Goal: Task Accomplishment & Management: Manage account settings

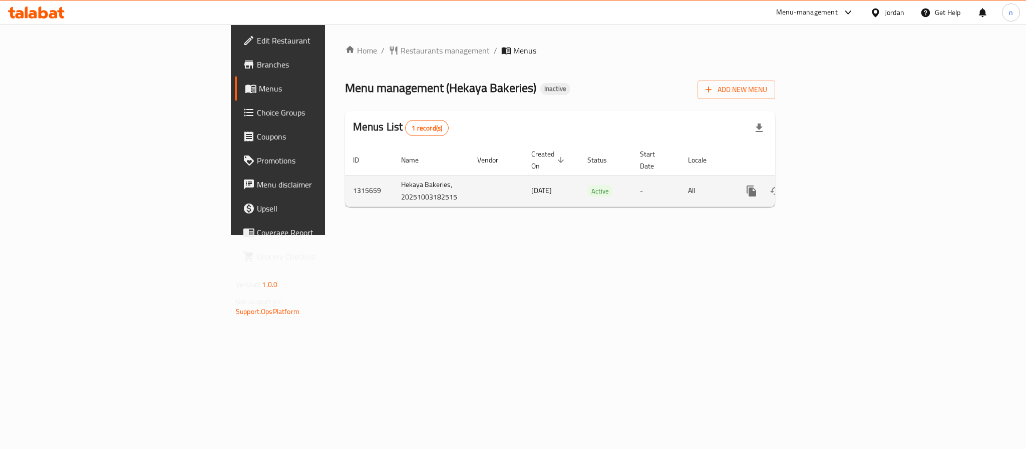
click at [828, 187] on icon "enhanced table" at bounding box center [823, 191] width 9 height 9
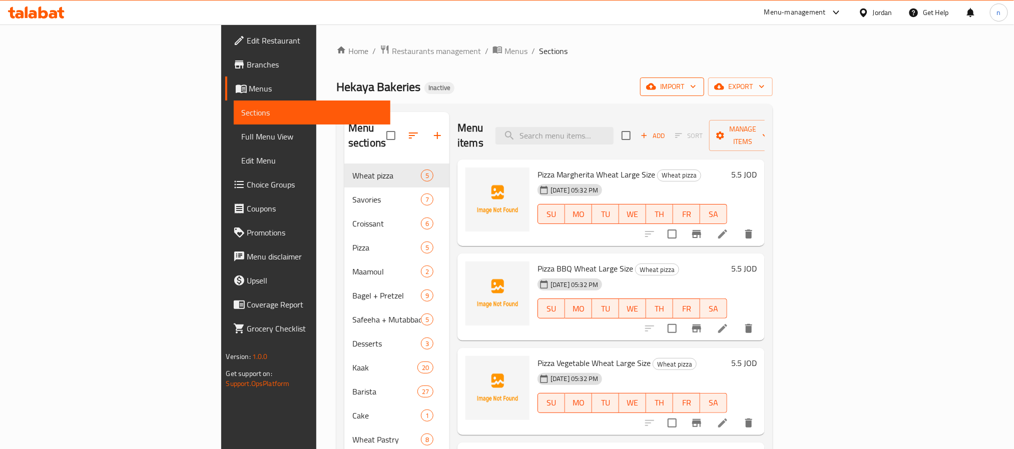
click at [696, 92] on span "import" at bounding box center [672, 87] width 48 height 13
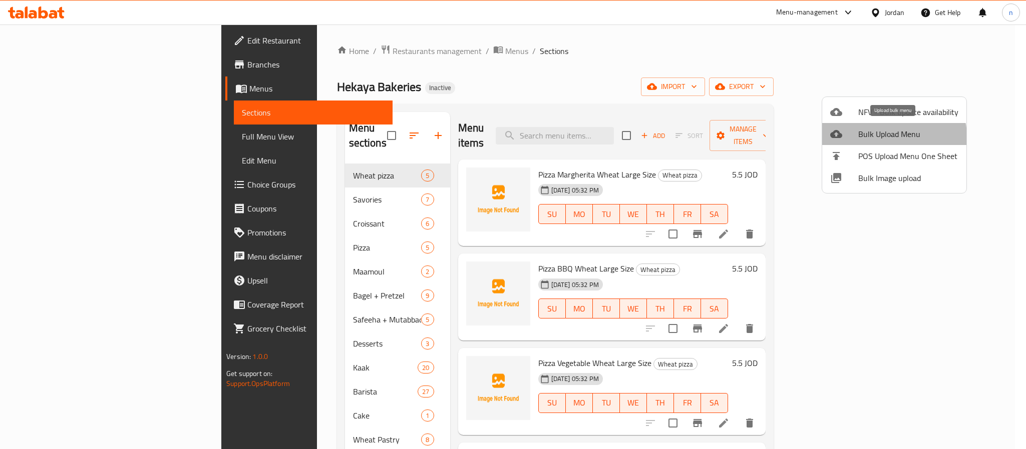
click at [887, 136] on span "Bulk Upload Menu" at bounding box center [908, 134] width 100 height 12
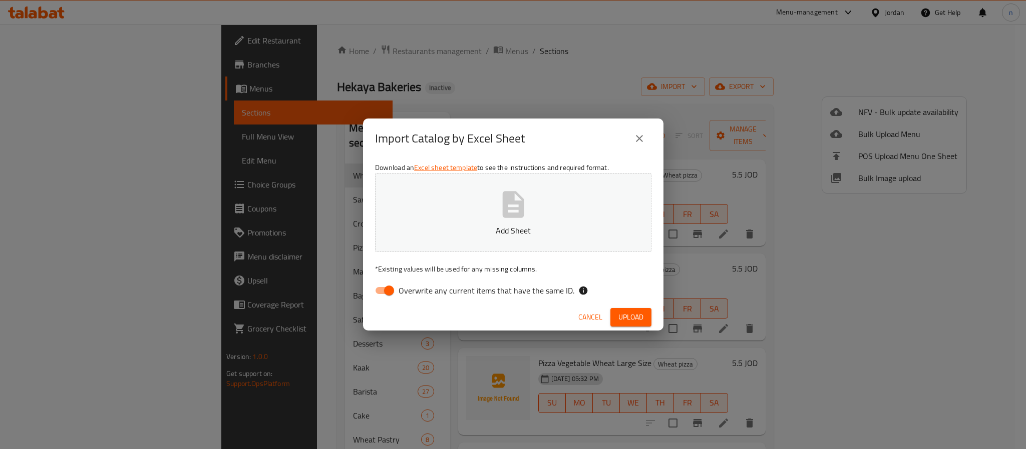
click at [543, 228] on p "Add Sheet" at bounding box center [512, 231] width 245 height 12
click at [394, 293] on input "Overwrite any current items that have the same ID." at bounding box center [388, 290] width 57 height 19
checkbox input "false"
click at [624, 320] on span "Upload" at bounding box center [630, 317] width 25 height 13
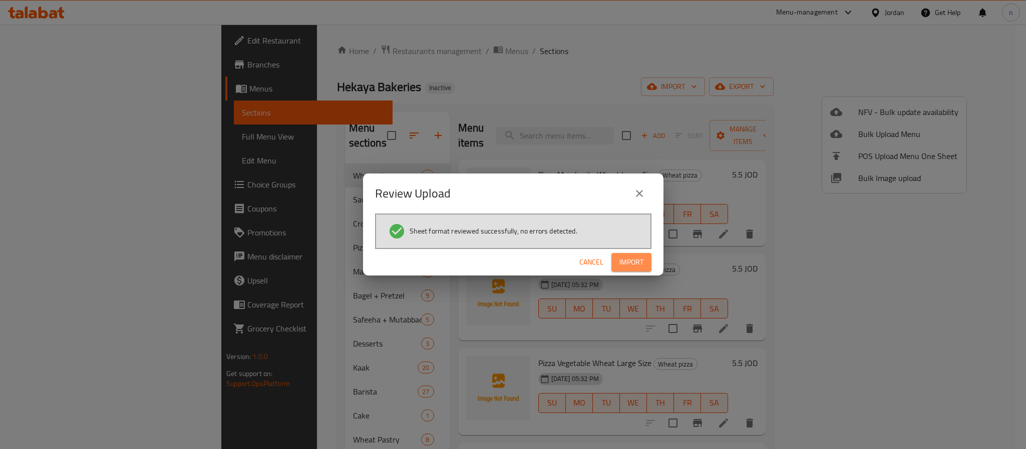
click at [631, 264] on span "Import" at bounding box center [631, 262] width 24 height 13
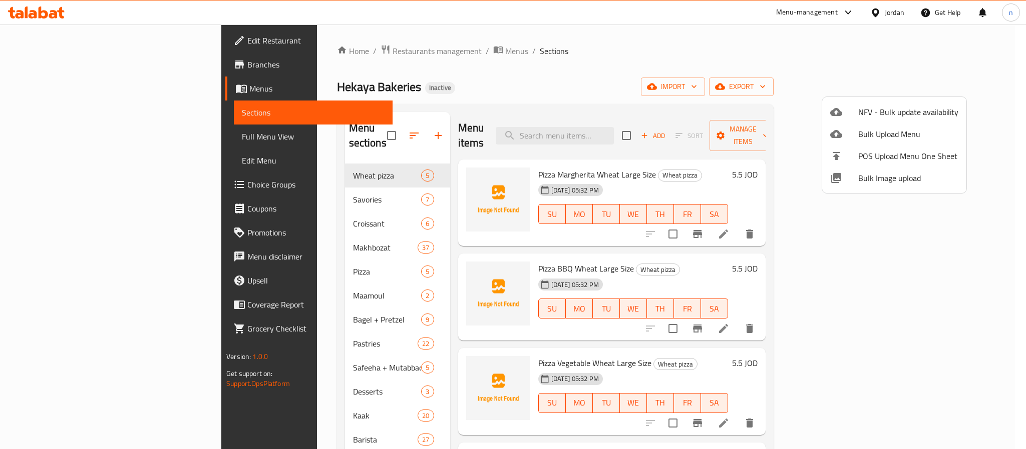
click at [492, 73] on div at bounding box center [513, 224] width 1026 height 449
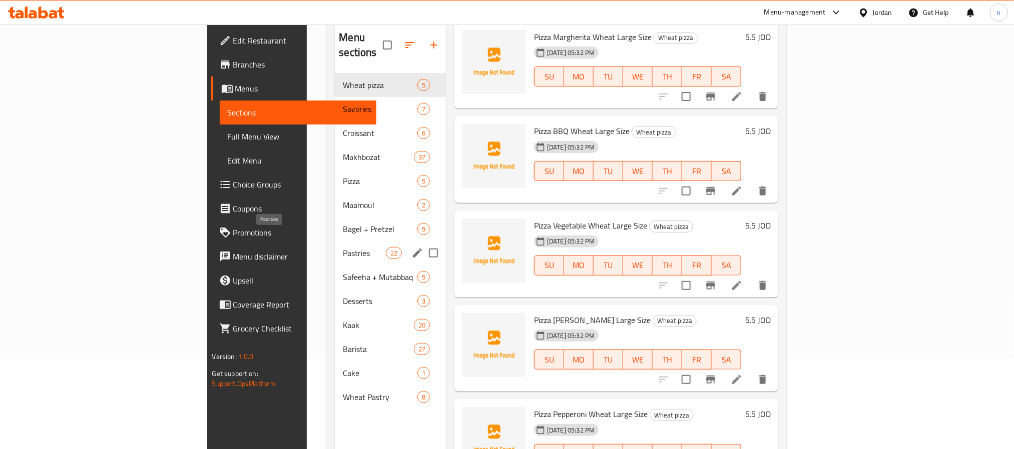
scroll to position [65, 0]
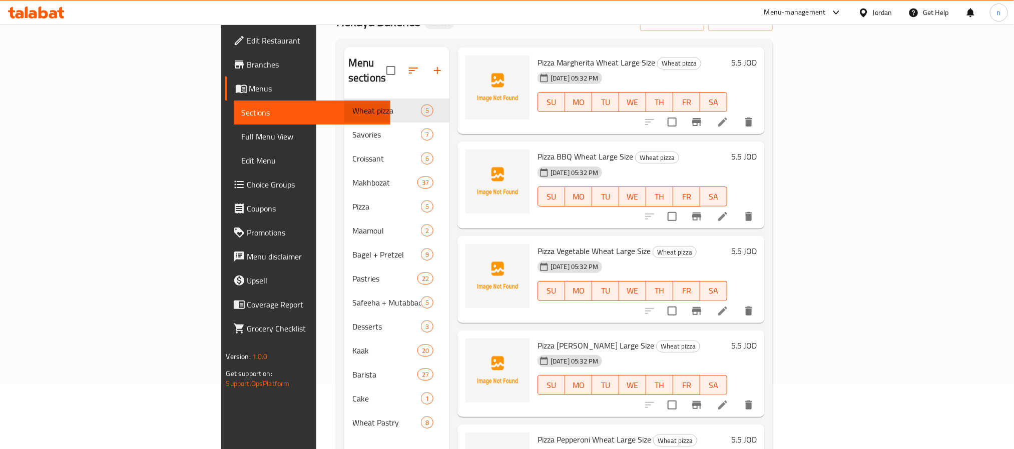
click at [534, 303] on div "Pizza Vegetable Wheat Large Size Wheat pizza 04-10-2025 05:32 PM SU MO TU WE TH…" at bounding box center [633, 279] width 198 height 79
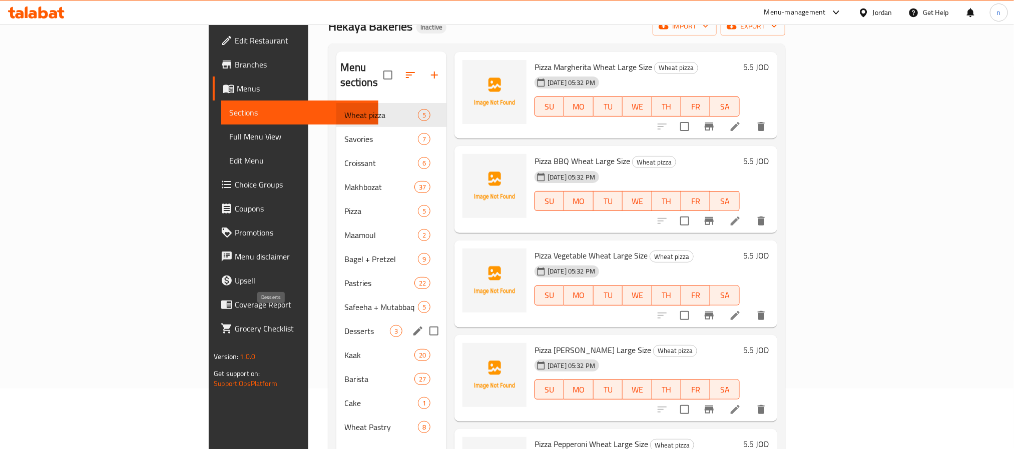
scroll to position [140, 0]
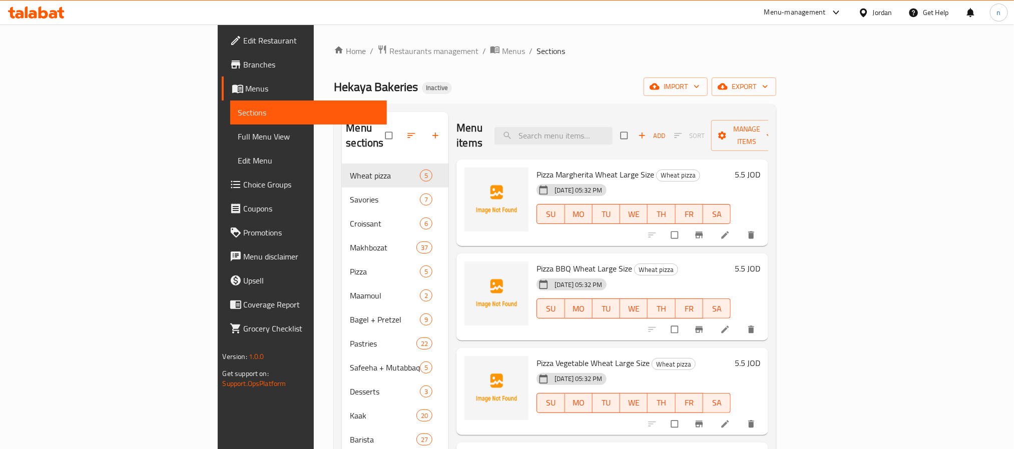
click at [494, 83] on div "Hekaya Bakeries Inactive import export" at bounding box center [555, 87] width 442 height 19
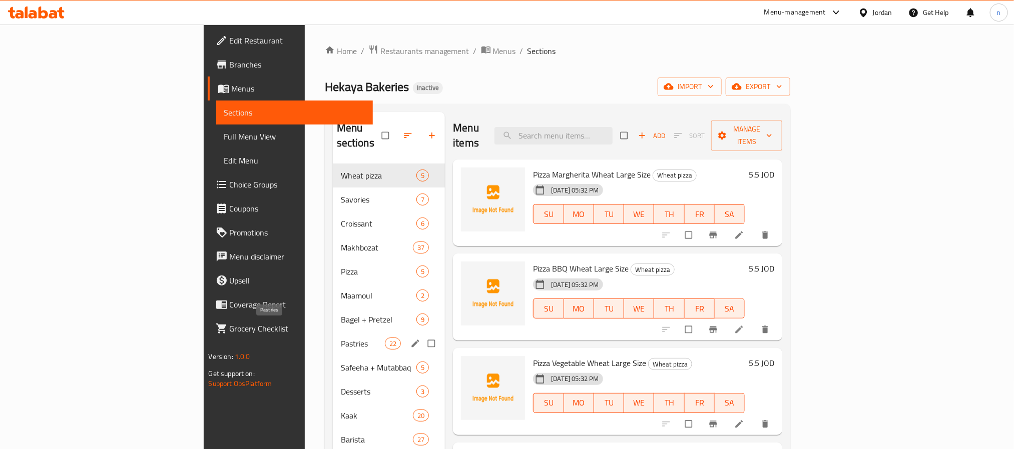
drag, startPoint x: 241, startPoint y: 324, endPoint x: 307, endPoint y: 314, distance: 66.9
click at [341, 338] on span "Pastries" at bounding box center [363, 344] width 44 height 12
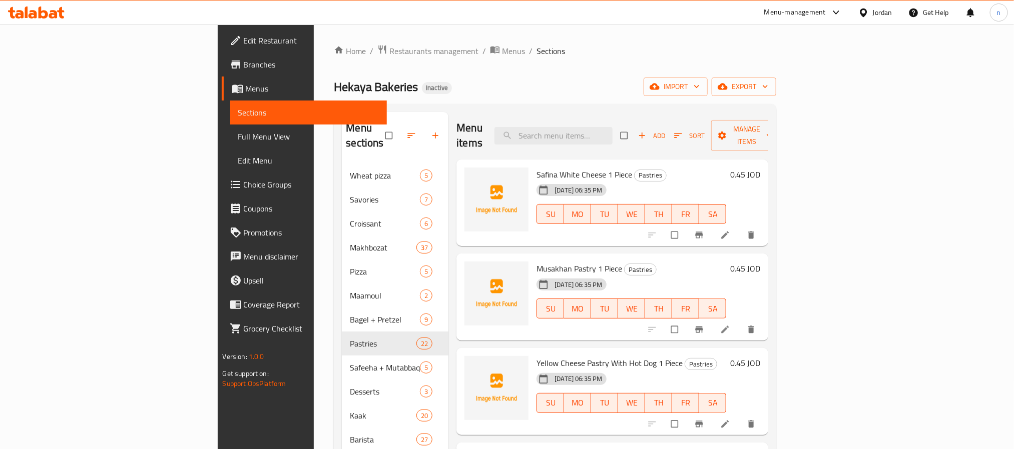
click at [537, 167] on span "Safina White Cheese 1 Piece" at bounding box center [585, 174] width 96 height 15
drag, startPoint x: 494, startPoint y: 159, endPoint x: 538, endPoint y: 158, distance: 43.6
click at [538, 167] on span "Safina White Cheese 1 Piece" at bounding box center [585, 174] width 96 height 15
copy span "Safina White Cheese"
click at [730, 230] on icon at bounding box center [725, 235] width 10 height 10
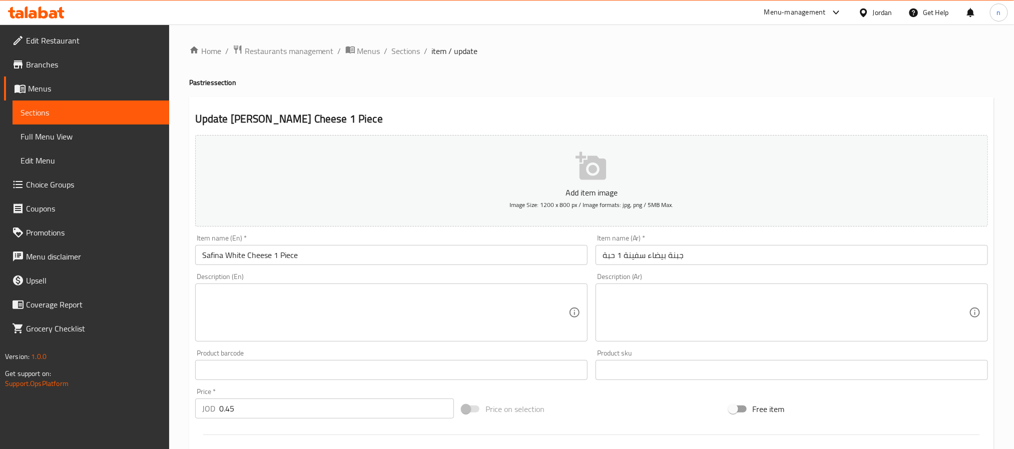
click at [694, 260] on input "جبنة بيضاء سفينة 1 حبة" at bounding box center [792, 255] width 392 height 20
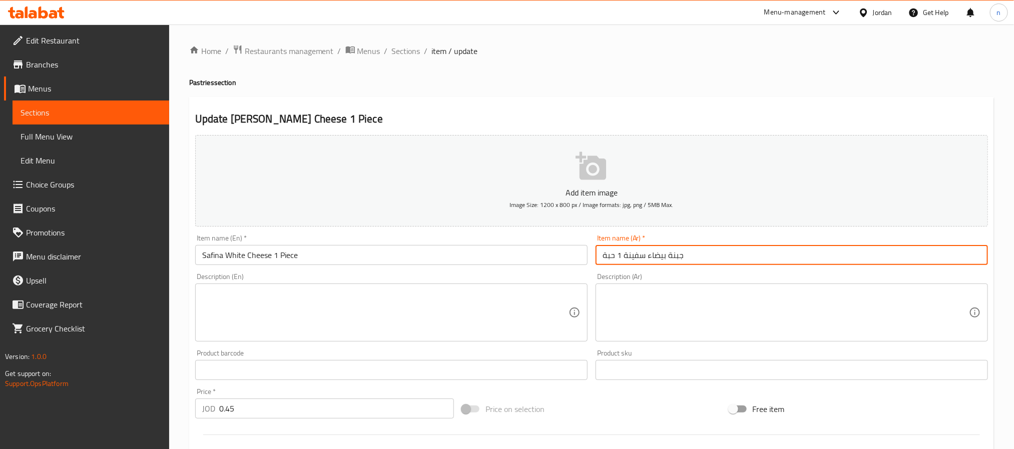
paste input "معجنات"
click at [601, 257] on input "جبنة بيضاء سفينة 1 حبة" at bounding box center [792, 255] width 392 height 20
paste input "معجنات"
type input "معجنات جبنة بيضاء سفينة 1 حبة"
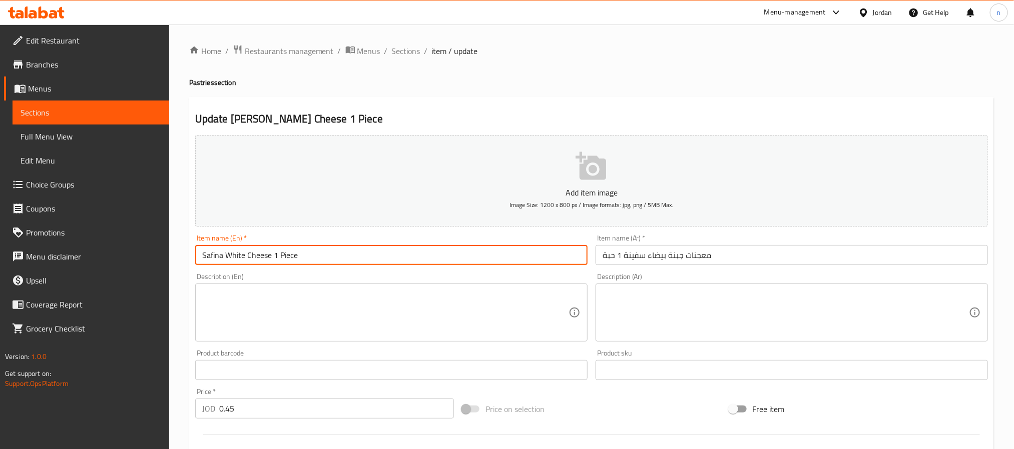
click at [305, 251] on input "Safina White Cheese 1 Piece" at bounding box center [391, 255] width 392 height 20
click at [276, 257] on input "Safina White Cheese 1 Piece" at bounding box center [391, 255] width 392 height 20
paste input "Pastry"
click at [448, 252] on input "Safina White Cheese Pastry 1 Piece" at bounding box center [391, 255] width 392 height 20
type input "Safina White Cheese Pastry 1 Piece"
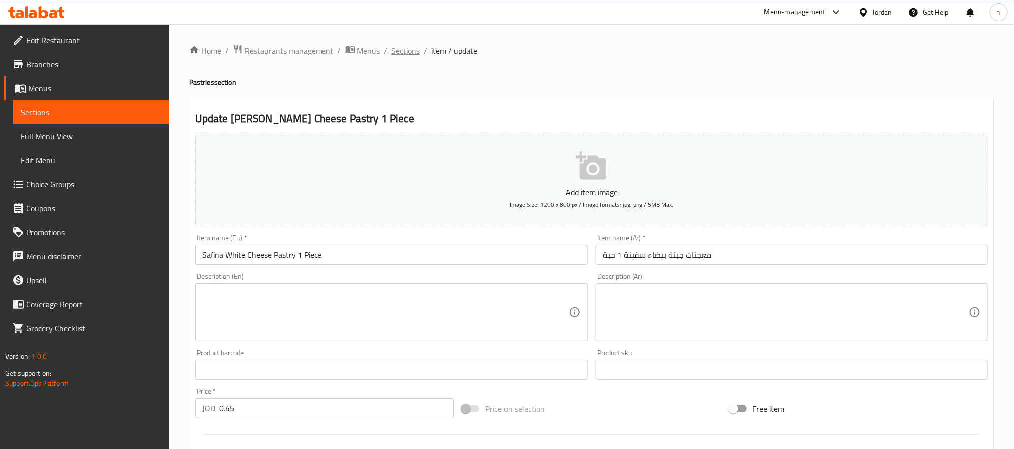
click at [392, 46] on span "Sections" at bounding box center [406, 51] width 29 height 12
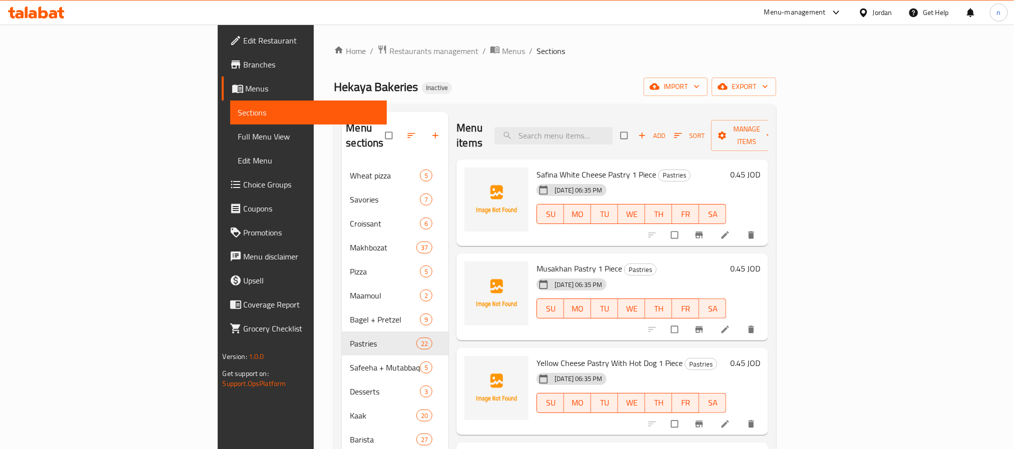
click at [238, 133] on span "Full Menu View" at bounding box center [308, 137] width 141 height 12
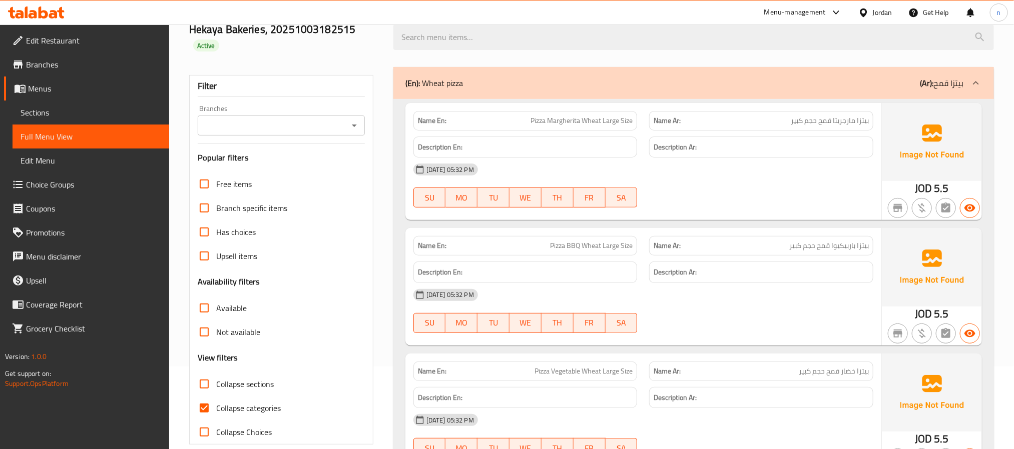
scroll to position [225, 0]
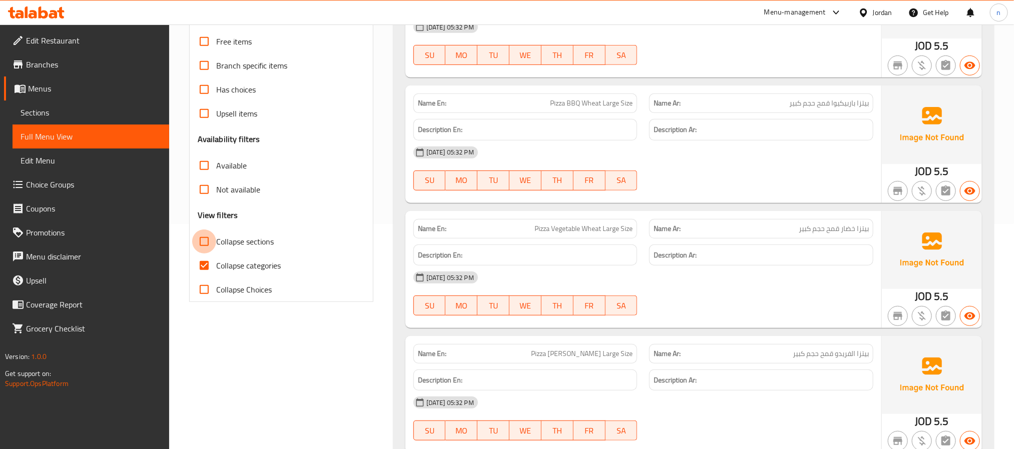
click at [205, 245] on input "Collapse sections" at bounding box center [204, 242] width 24 height 24
checkbox input "true"
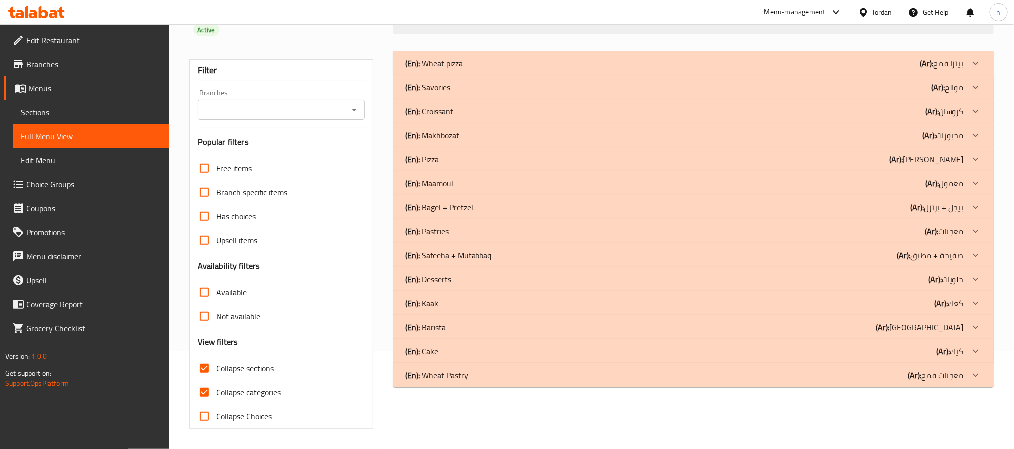
click at [207, 381] on input "Collapse categories" at bounding box center [204, 393] width 24 height 24
checkbox input "false"
click at [448, 420] on div "(En): Wheat pizza (Ar): بيتزا قمح Name En: Pizza Margherita Wheat Large Size Na…" at bounding box center [693, 241] width 613 height 390
click at [461, 140] on div "(En): Makhbozat (Ar): مخبوزات" at bounding box center [684, 136] width 559 height 12
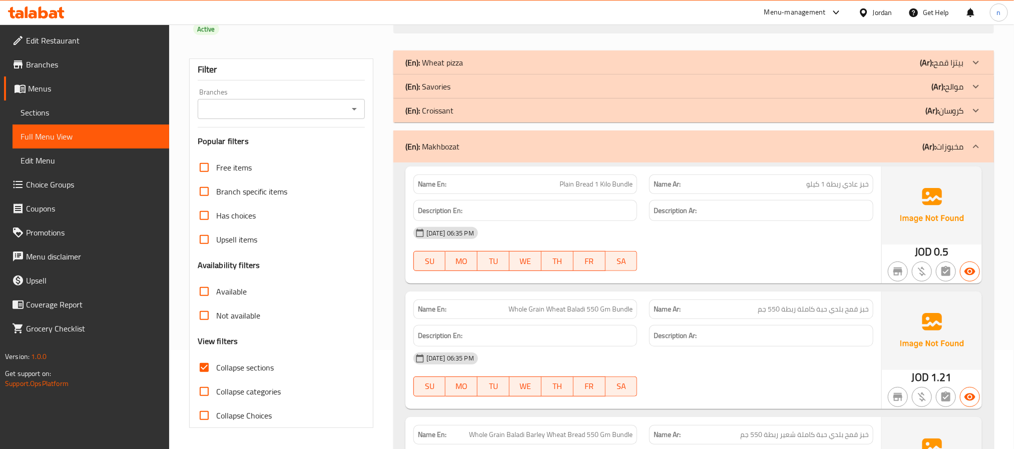
click at [472, 197] on div "Description En:" at bounding box center [525, 211] width 236 height 34
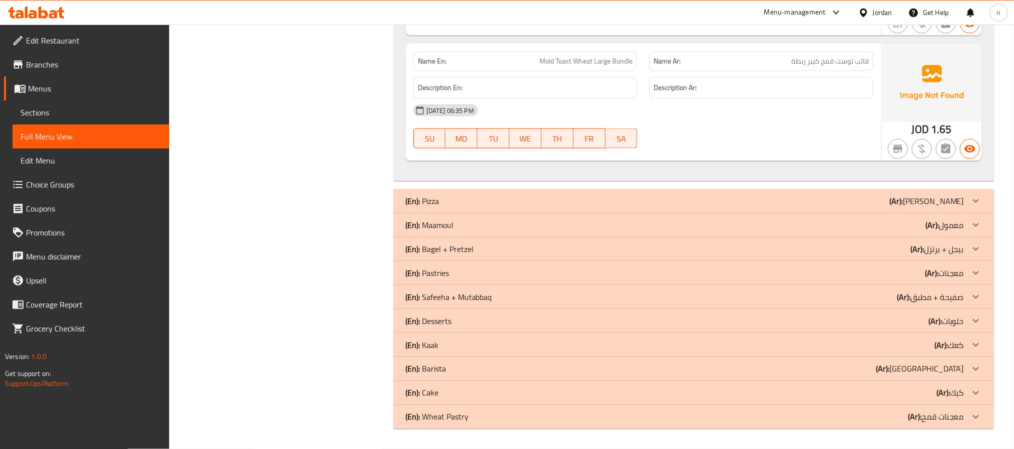
click at [449, 274] on div "(En): Pastries (Ar): معجنات" at bounding box center [684, 273] width 559 height 12
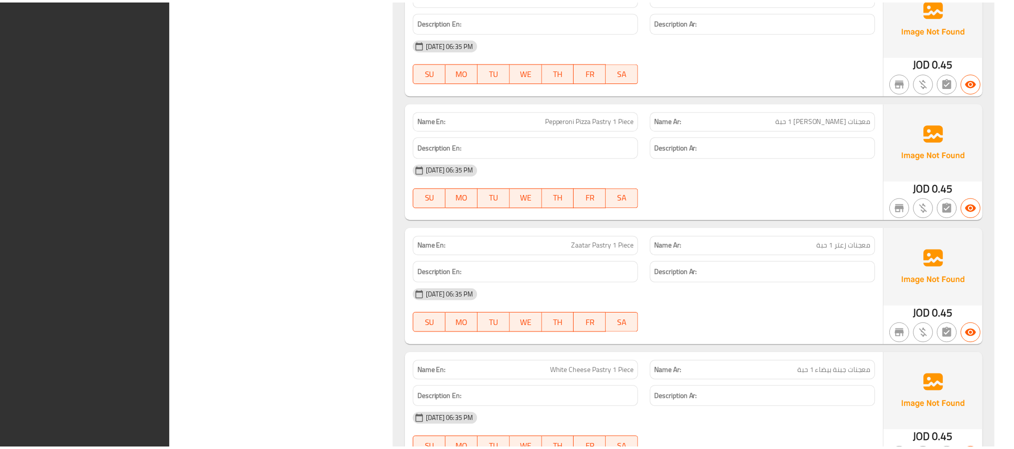
scroll to position [7544, 0]
